Goal: Information Seeking & Learning: Learn about a topic

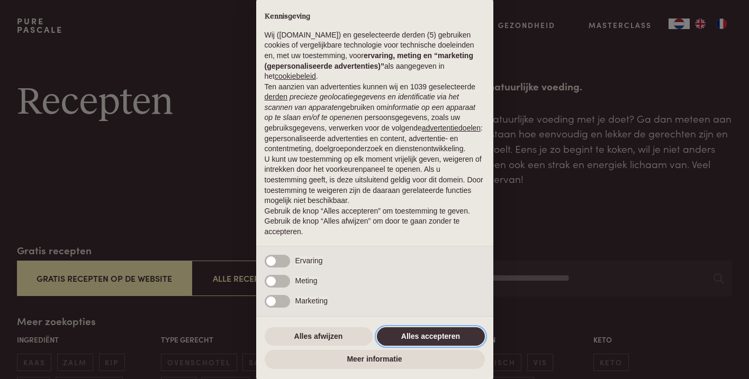
click at [422, 335] on button "Alles accepteren" at bounding box center [431, 337] width 108 height 19
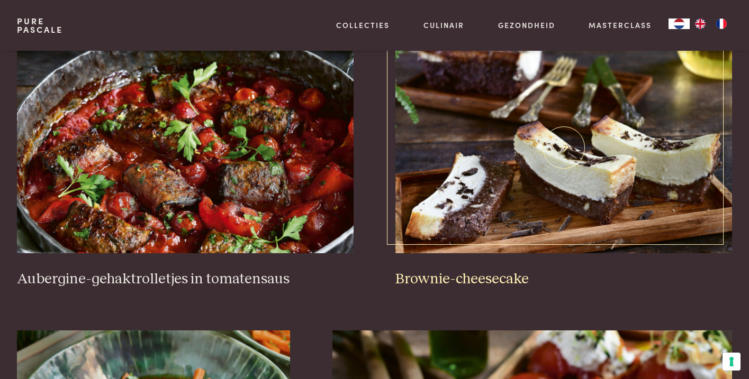
scroll to position [476, 0]
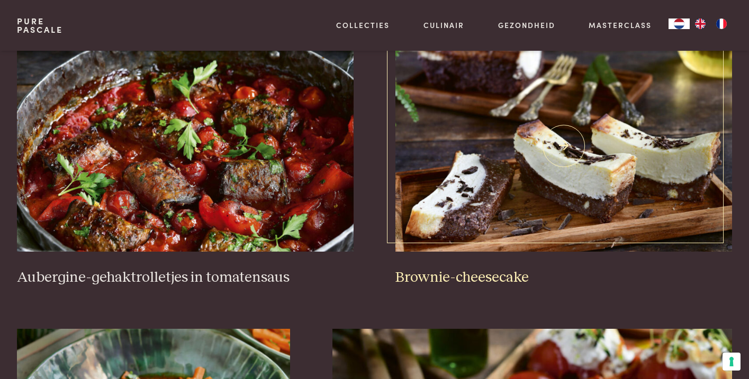
click at [490, 277] on h3 "Brownie-cheesecake" at bounding box center [563, 278] width 337 height 19
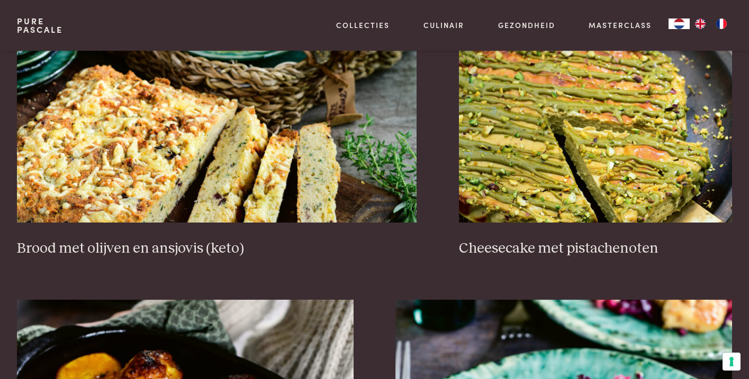
scroll to position [1103, 0]
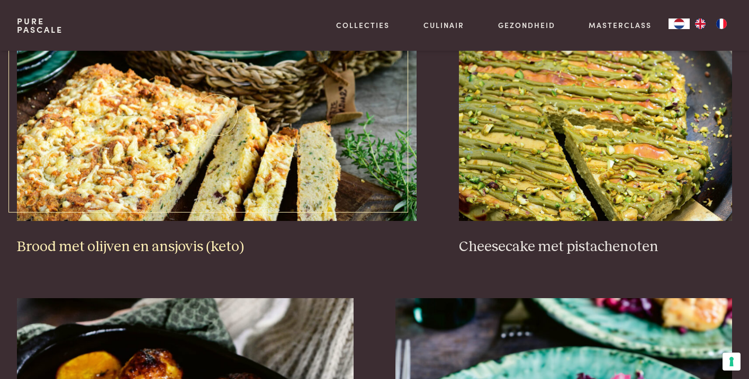
click at [189, 130] on img at bounding box center [217, 116] width 400 height 212
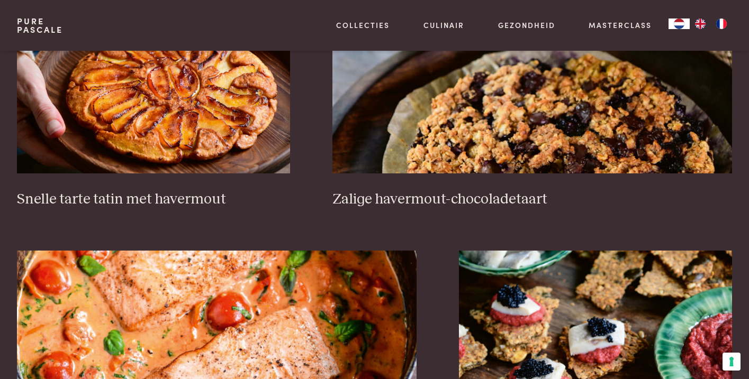
scroll to position [1726, 0]
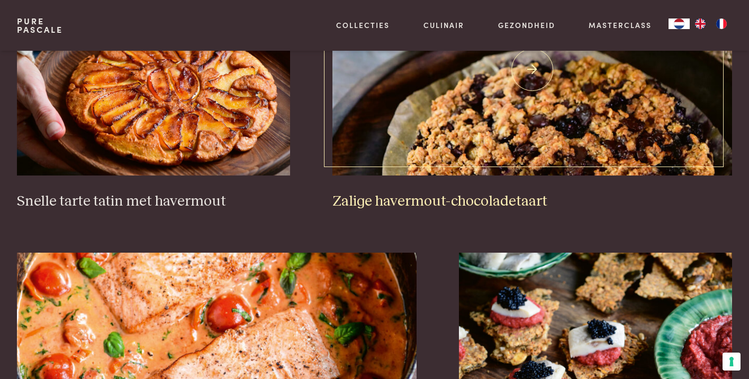
click at [533, 134] on img at bounding box center [532, 70] width 400 height 212
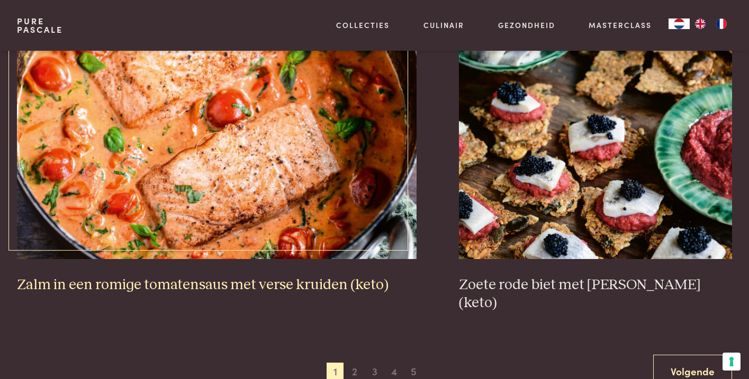
scroll to position [1933, 0]
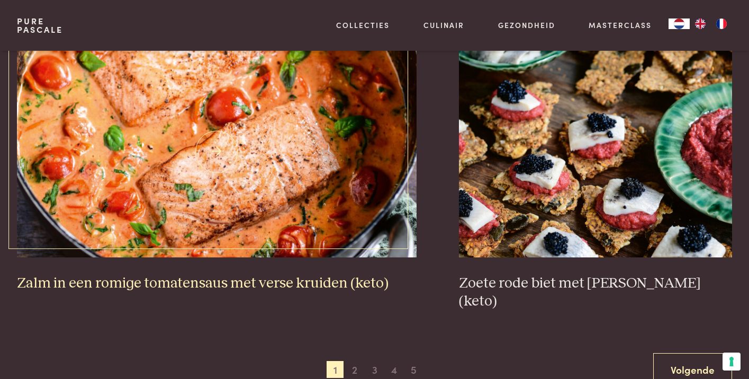
click at [222, 148] on img at bounding box center [217, 152] width 400 height 212
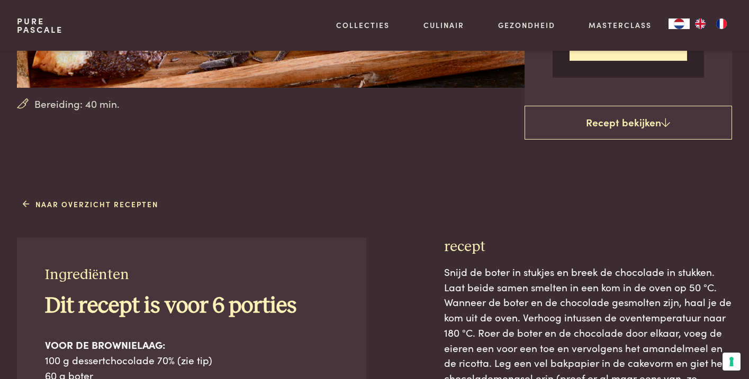
scroll to position [206, 0]
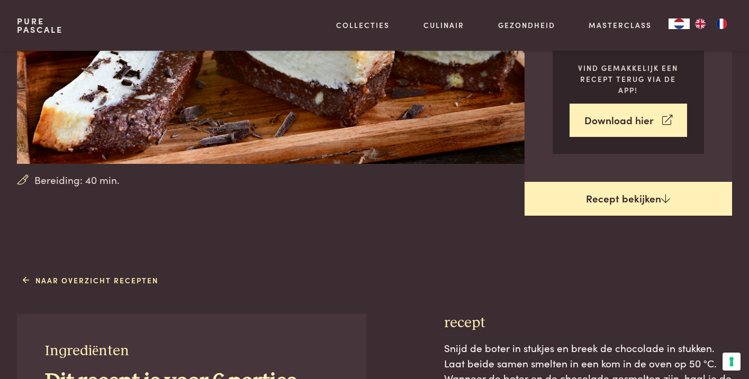
click at [609, 199] on link "Recept bekijken" at bounding box center [627, 199] width 207 height 34
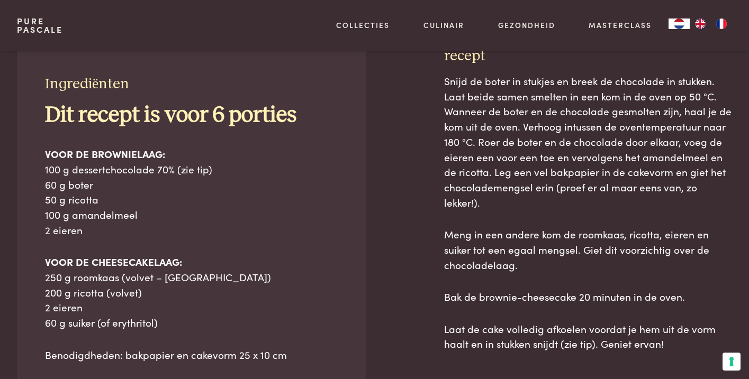
scroll to position [474, 0]
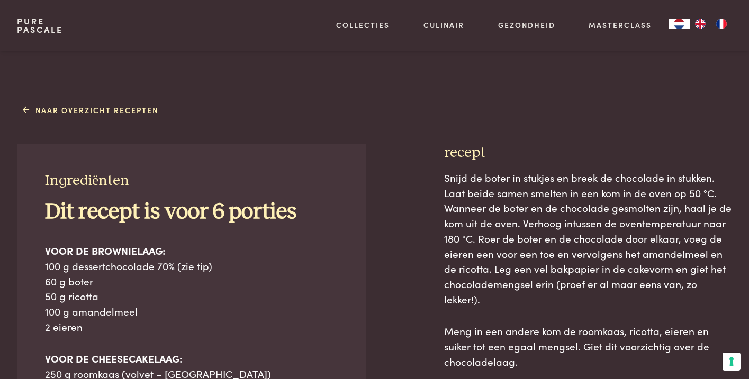
scroll to position [367, 0]
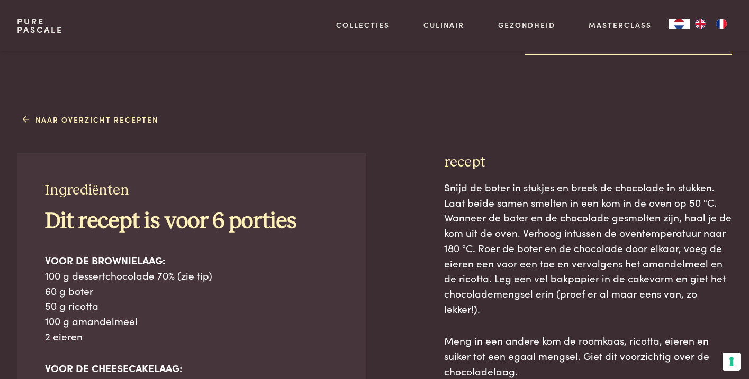
click at [44, 181] on div "Ingrediënten Dit recept is voor 6 porties VOOR DE BROWNIELAAG: 100 g dessertcho…" at bounding box center [191, 374] width 349 height 443
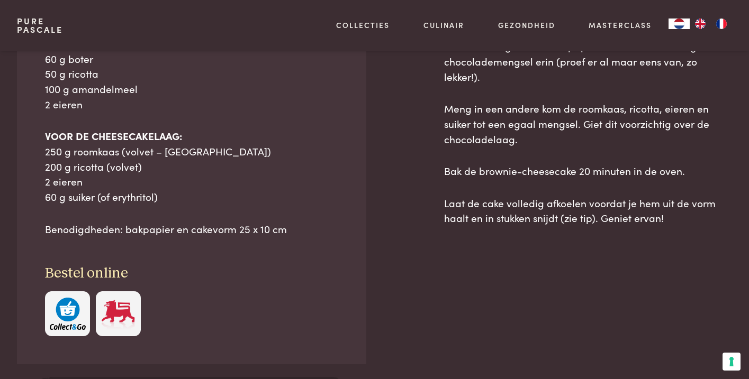
scroll to position [607, 0]
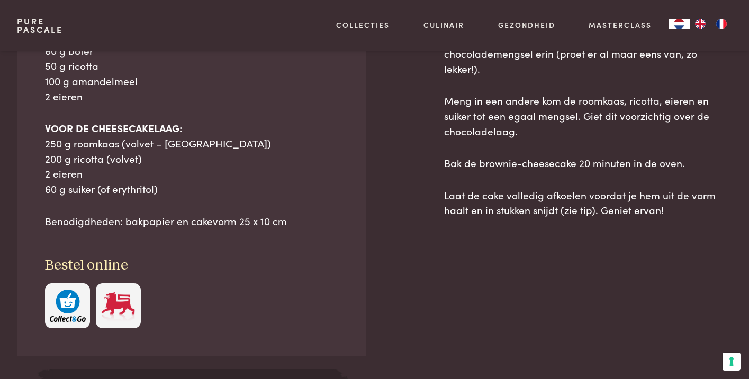
drag, startPoint x: 46, startPoint y: 186, endPoint x: 287, endPoint y: 233, distance: 245.8
click at [289, 235] on div "Ingrediënten Dit recept is voor 6 porties VOOR DE BROWNIELAAG: 100 g dessertcho…" at bounding box center [191, 134] width 349 height 443
copy div "Ingrediënten Dit recept is voor 6 porties VOOR DE BROWNIELAAG: 100 g dessertcho…"
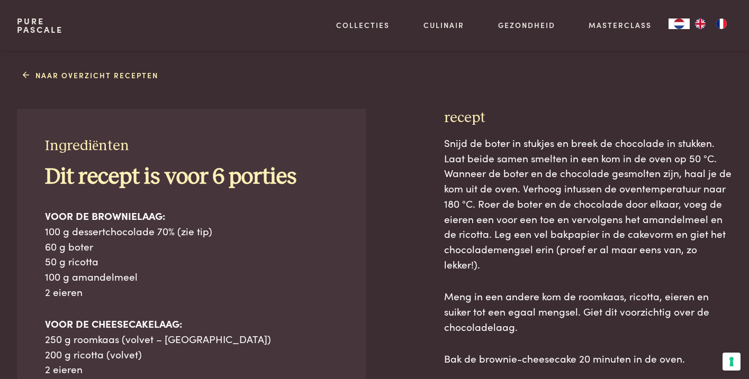
scroll to position [476, 0]
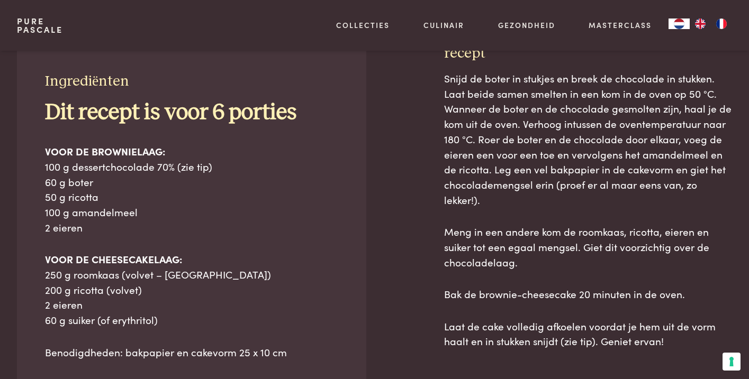
drag, startPoint x: 446, startPoint y: 75, endPoint x: 679, endPoint y: 330, distance: 345.7
click at [680, 332] on div "Snijd de boter in stukjes en breek de chocolade in stukken. Laat beide samen sm…" at bounding box center [588, 210] width 288 height 278
copy div "Snijd de boter in stukjes en breek de chocolade in stukken. Laat beide samen sm…"
drag, startPoint x: 474, startPoint y: 375, endPoint x: 718, endPoint y: 172, distance: 317.1
click at [719, 173] on p "Snijd de boter in stukjes en breek de chocolade in stukken. Laat beide samen sm…" at bounding box center [588, 139] width 288 height 137
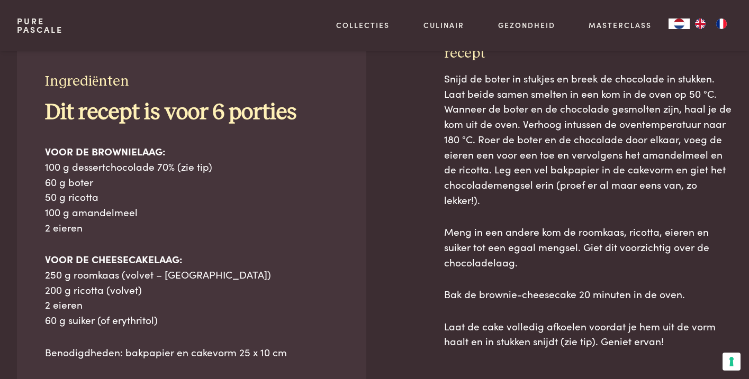
scroll to position [474, 0]
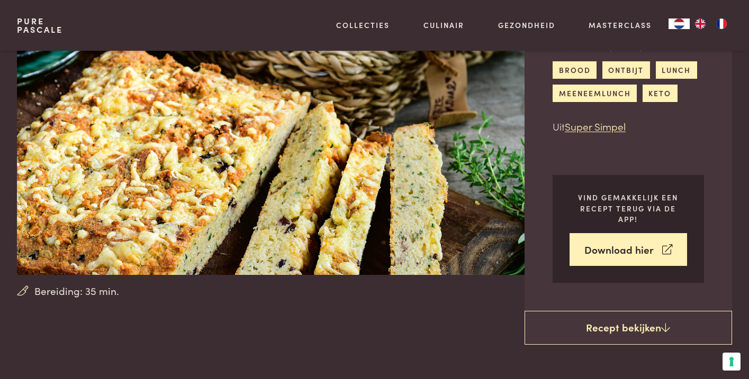
scroll to position [65, 0]
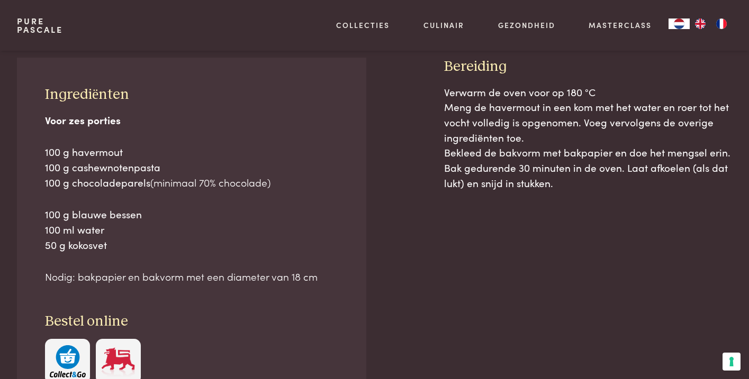
scroll to position [503, 0]
drag, startPoint x: 53, startPoint y: 94, endPoint x: 315, endPoint y: 273, distance: 317.9
click at [316, 274] on div "Ingrediënten Voor zes porties 100 g havermout 100 g cashewnotenpasta 100 g choc…" at bounding box center [191, 235] width 349 height 355
copy div "Ingrediënten Voor zes porties 100 g havermout 100 g cashewnotenpasta 100 g choc…"
drag, startPoint x: 446, startPoint y: 62, endPoint x: 520, endPoint y: 144, distance: 110.5
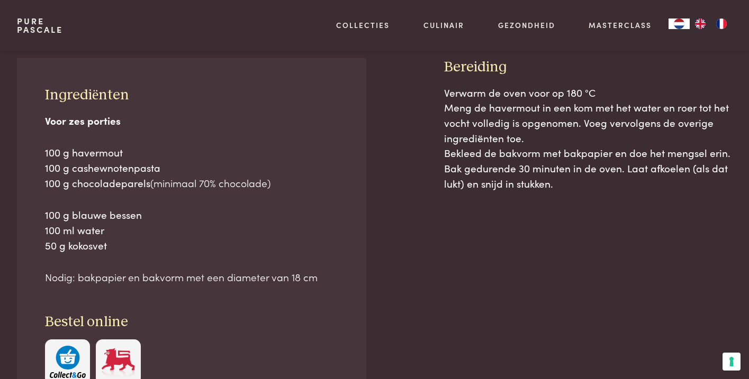
click at [575, 171] on div "Bereiding Verwarm de oven voor op 180 °C Meng de havermout in een kom met het w…" at bounding box center [588, 271] width 288 height 426
copy div "Bereiding Verwarm de oven voor op 180 °C Meng de havermout in een kom met het w…"
drag, startPoint x: 455, startPoint y: 378, endPoint x: 692, endPoint y: 181, distance: 308.5
click at [692, 181] on p "Verwarm de oven voor op 180 °C Meng de havermout in een kom met het water en ro…" at bounding box center [588, 138] width 288 height 106
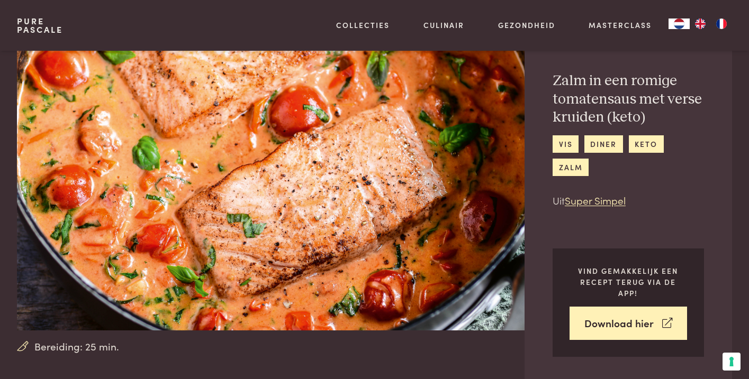
scroll to position [36, 0]
